Goal: Navigation & Orientation: Find specific page/section

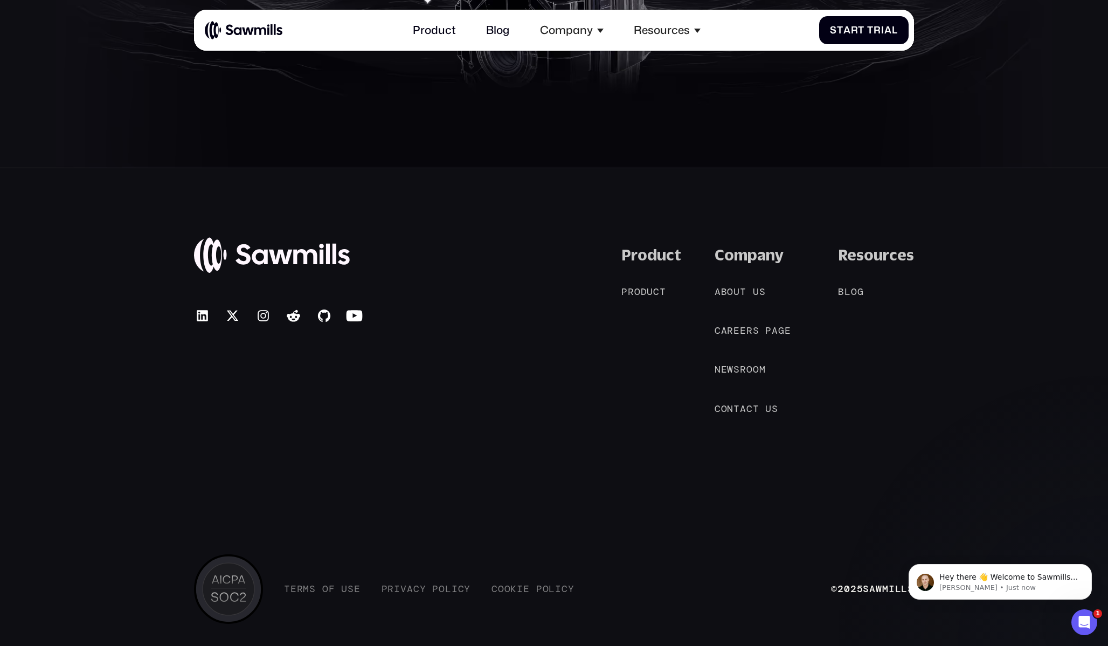
scroll to position [6378, 0]
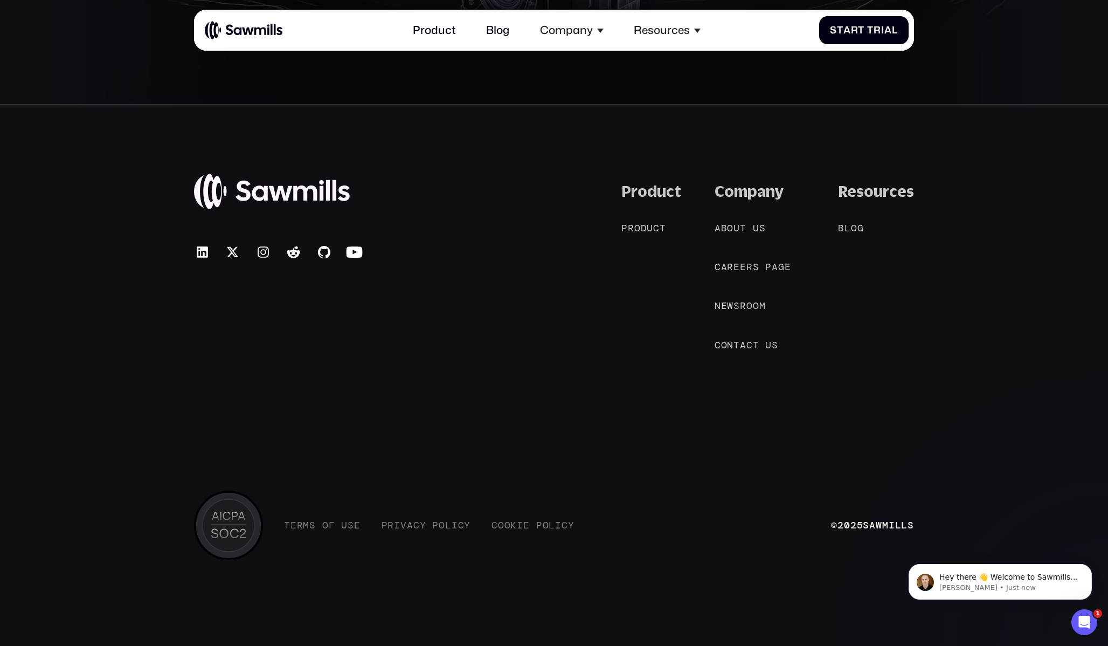
click at [641, 218] on div "Product P r o d u c t P r o d u c t" at bounding box center [651, 267] width 60 height 170
click at [641, 227] on div "P r o d u c t P r o d u c t" at bounding box center [643, 229] width 45 height 12
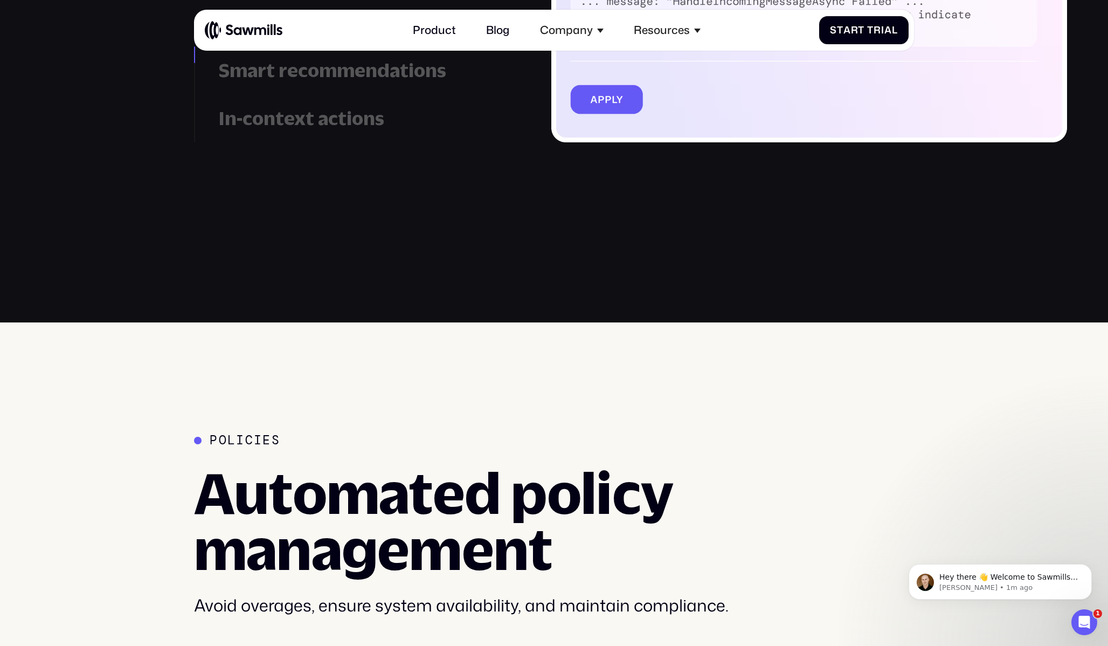
click at [266, 117] on div "In-context actions" at bounding box center [366, 118] width 294 height 23
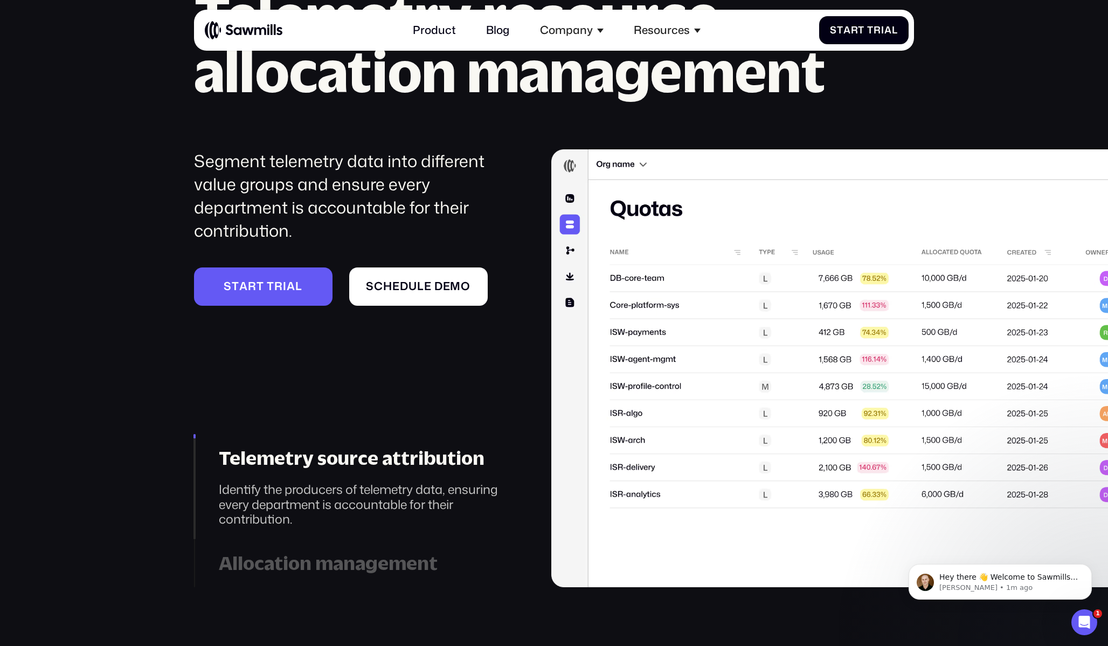
scroll to position [4470, 0]
